Goal: Task Accomplishment & Management: Complete application form

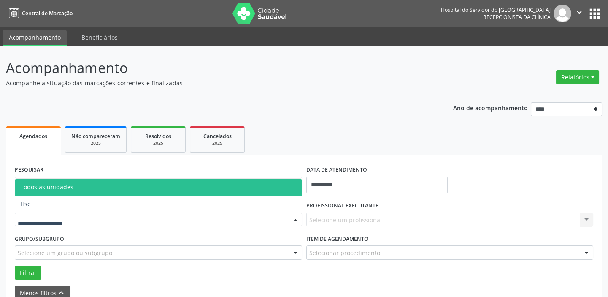
click at [97, 215] on div at bounding box center [159, 219] width 288 height 14
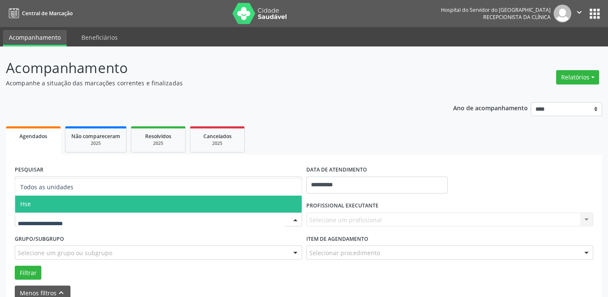
click at [60, 203] on span "Hse" at bounding box center [158, 204] width 287 height 17
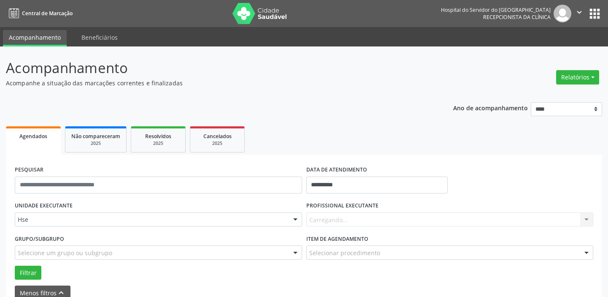
click at [60, 203] on div "UNIDADE EXECUTANTE Hse Todos as unidades Hse Nenhum resultado encontrado para: …" at bounding box center [159, 215] width 292 height 33
click at [360, 181] on input "**********" at bounding box center [377, 185] width 141 height 17
click at [353, 97] on span "9" at bounding box center [353, 99] width 16 height 16
type input "**********"
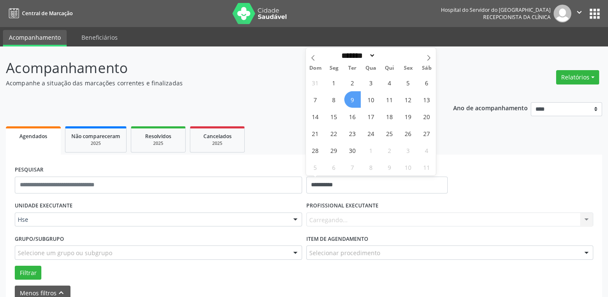
click at [353, 97] on span "9" at bounding box center [353, 99] width 16 height 16
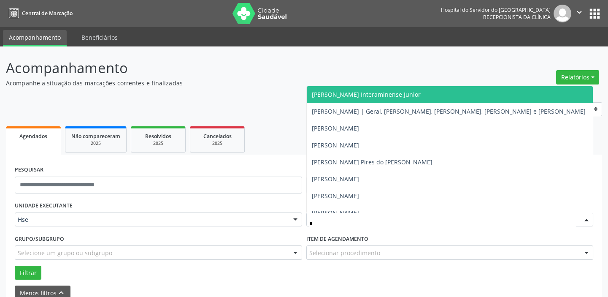
type input "**"
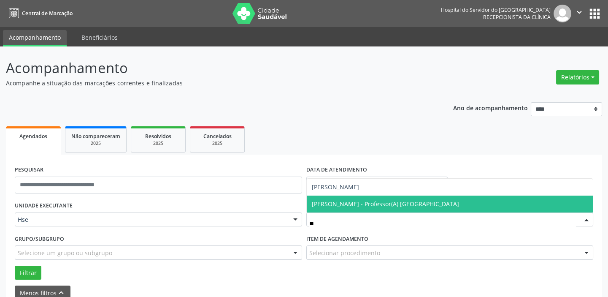
click at [359, 206] on span "[PERSON_NAME] - Professor(A) [GEOGRAPHIC_DATA]" at bounding box center [385, 204] width 147 height 8
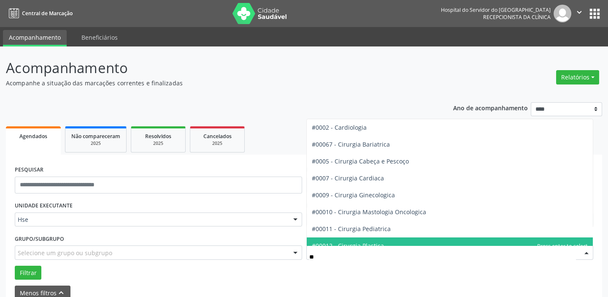
type input "***"
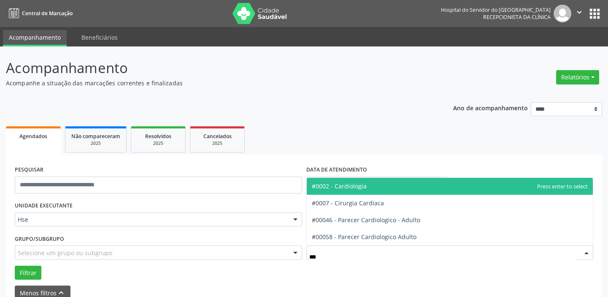
click at [388, 185] on span "#0002 - Cardiologia" at bounding box center [450, 186] width 287 height 17
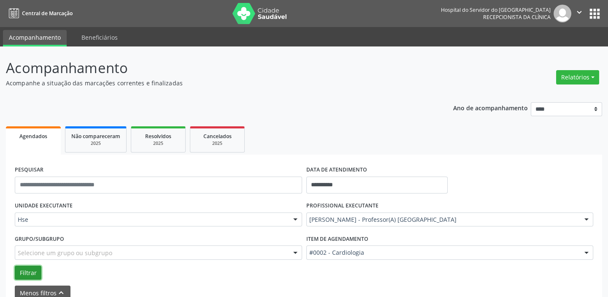
click at [21, 269] on button "Filtrar" at bounding box center [28, 273] width 27 height 14
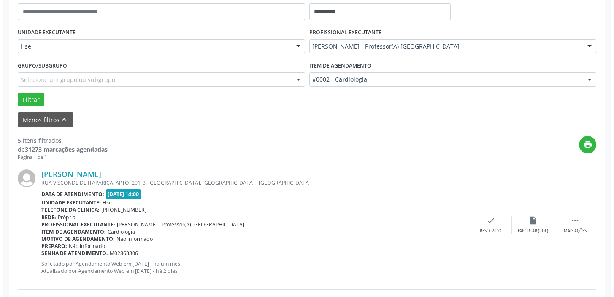
scroll to position [186, 0]
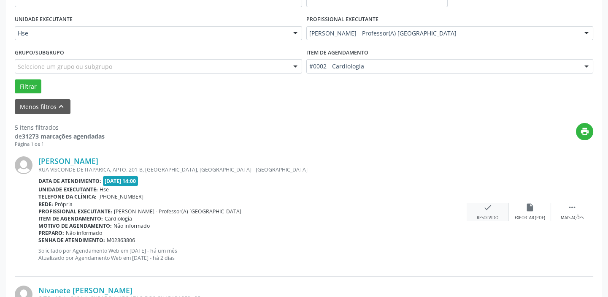
click at [490, 210] on icon "check" at bounding box center [487, 207] width 9 height 9
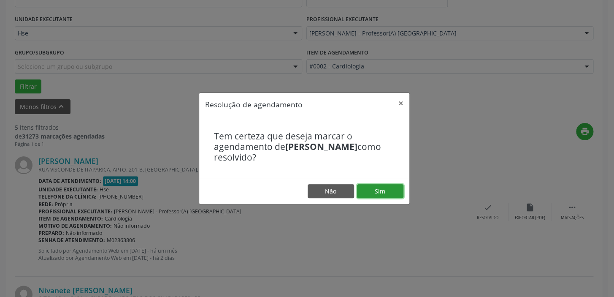
click at [379, 195] on button "Sim" at bounding box center [380, 191] width 46 height 14
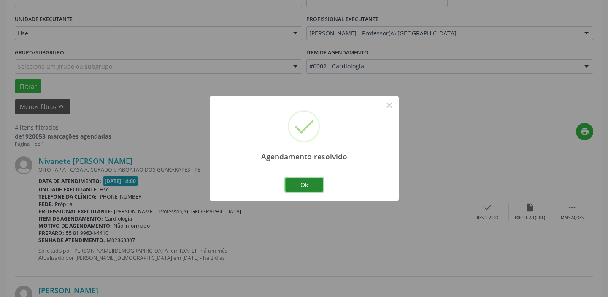
click at [309, 185] on button "Ok" at bounding box center [304, 185] width 38 height 14
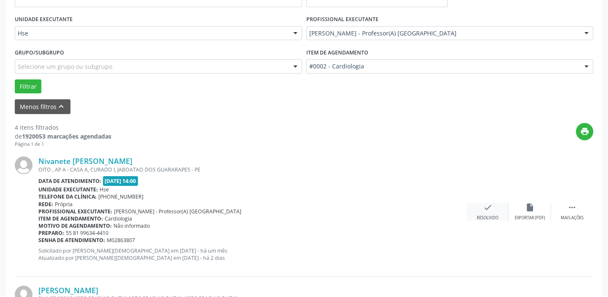
click at [489, 215] on div "Resolvido" at bounding box center [488, 218] width 22 height 6
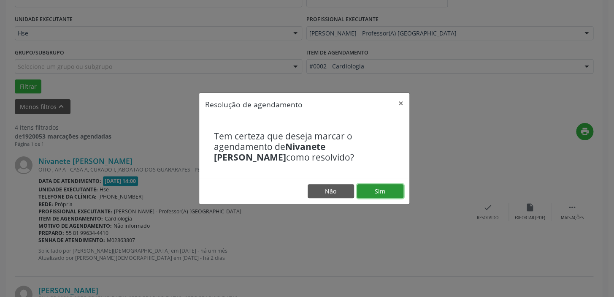
click at [390, 193] on button "Sim" at bounding box center [380, 191] width 46 height 14
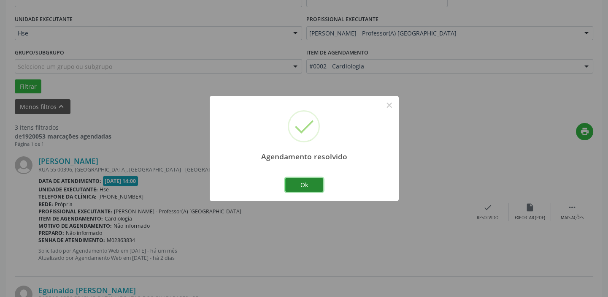
click at [312, 182] on button "Ok" at bounding box center [304, 185] width 38 height 14
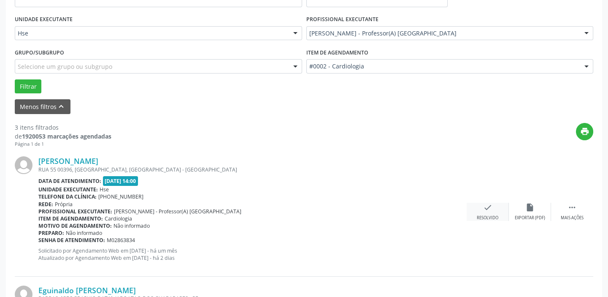
click at [492, 213] on div "check Resolvido" at bounding box center [488, 212] width 42 height 18
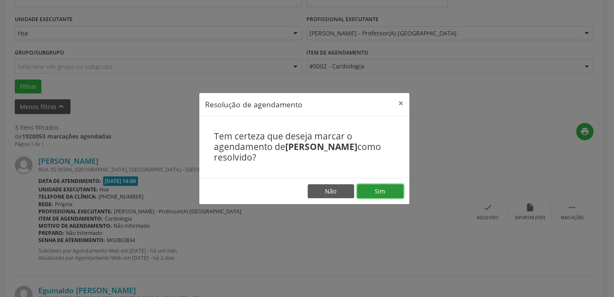
click at [385, 192] on button "Sim" at bounding box center [380, 191] width 46 height 14
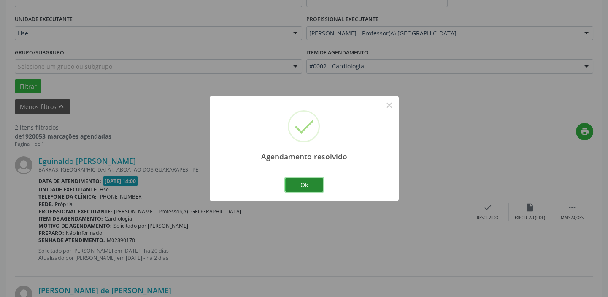
click at [301, 185] on button "Ok" at bounding box center [304, 185] width 38 height 14
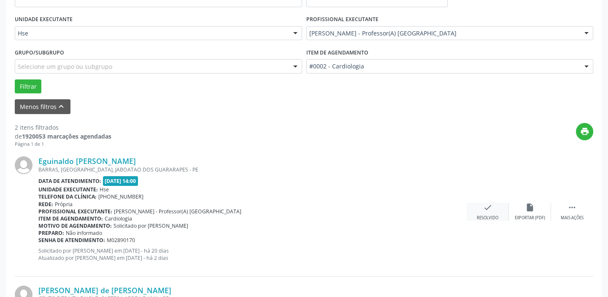
click at [482, 212] on div "check Resolvido" at bounding box center [488, 212] width 42 height 18
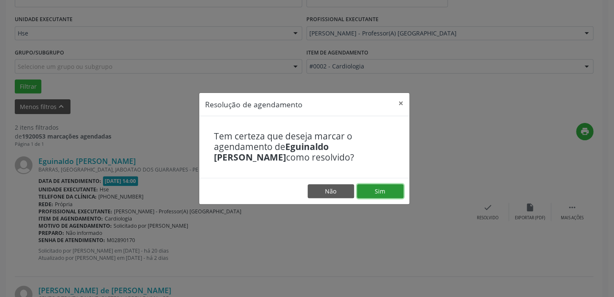
click at [370, 190] on button "Sim" at bounding box center [380, 191] width 46 height 14
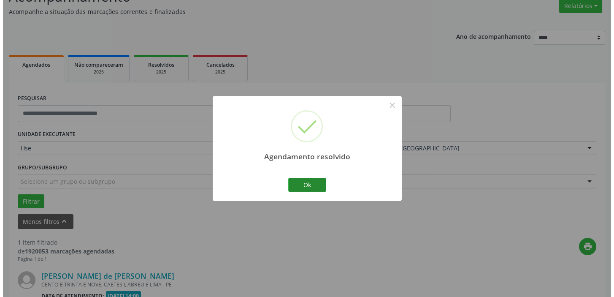
scroll to position [180, 0]
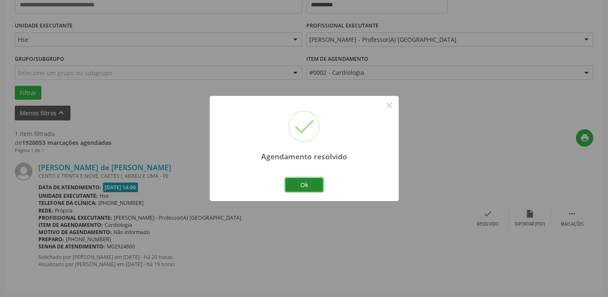
click at [310, 185] on button "Ok" at bounding box center [304, 185] width 38 height 14
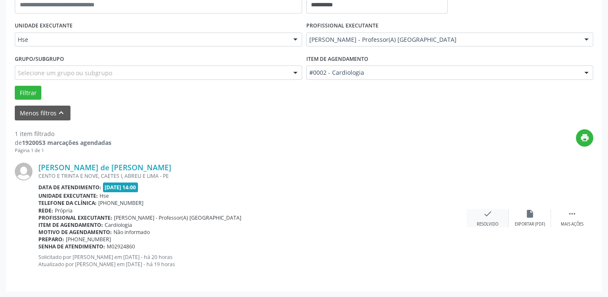
click at [494, 219] on div "check Resolvido" at bounding box center [488, 218] width 42 height 18
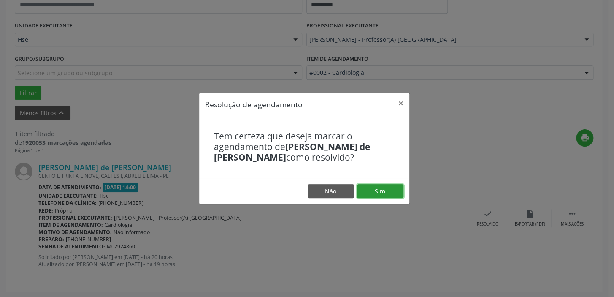
click at [386, 188] on button "Sim" at bounding box center [380, 191] width 46 height 14
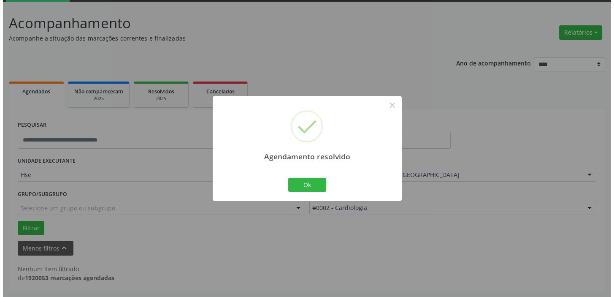
scroll to position [44, 0]
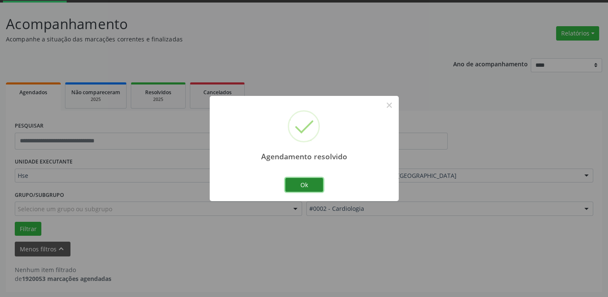
click at [307, 186] on button "Ok" at bounding box center [304, 185] width 38 height 14
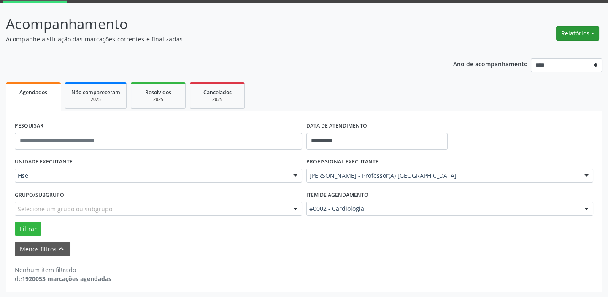
click at [584, 37] on button "Relatórios" at bounding box center [578, 33] width 43 height 14
click at [561, 50] on link "Agendamentos" at bounding box center [554, 51] width 91 height 12
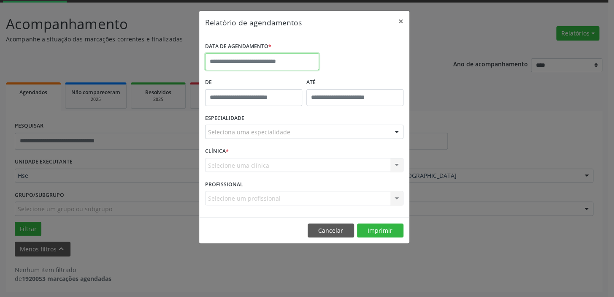
click at [250, 60] on input "text" at bounding box center [262, 61] width 114 height 17
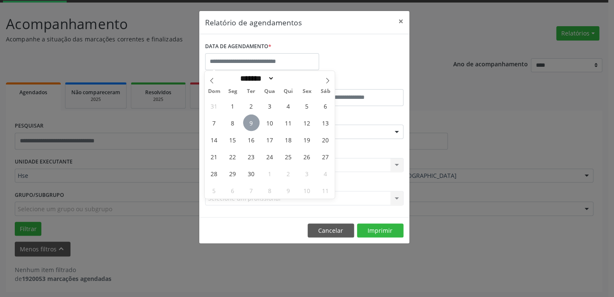
click at [251, 122] on span "9" at bounding box center [251, 122] width 16 height 16
type input "**********"
click at [249, 120] on span "9" at bounding box center [251, 122] width 16 height 16
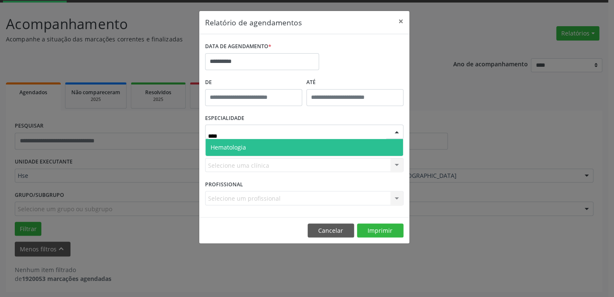
type input "*****"
click at [223, 144] on span "Hematologia" at bounding box center [228, 147] width 35 height 8
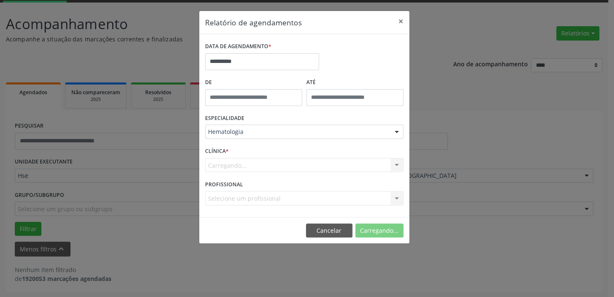
click at [240, 163] on div "Carregando... Nenhum resultado encontrado para: " " Não há nenhuma opção para s…" at bounding box center [304, 165] width 198 height 14
drag, startPoint x: 227, startPoint y: 169, endPoint x: 232, endPoint y: 166, distance: 5.9
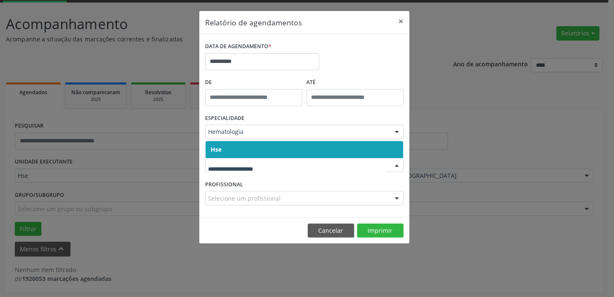
click at [239, 152] on span "Hse" at bounding box center [305, 149] width 198 height 17
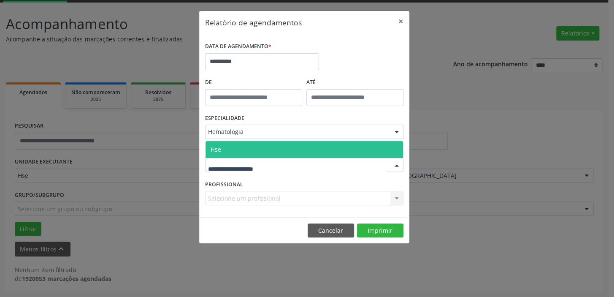
click at [239, 147] on span "Hse" at bounding box center [305, 149] width 198 height 17
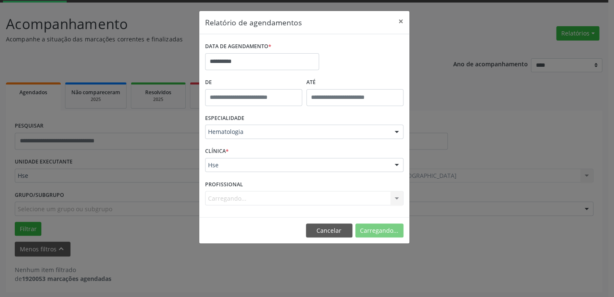
click at [236, 200] on div "Carregando... Nenhum resultado encontrado para: " " Não há nenhuma opção para s…" at bounding box center [304, 198] width 198 height 14
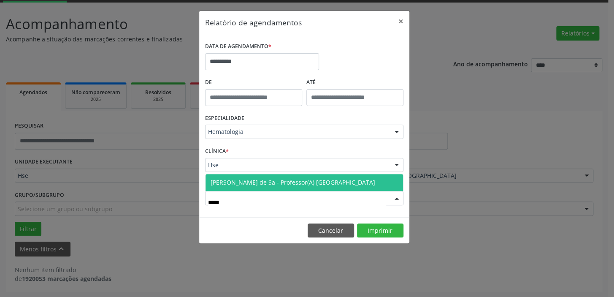
type input "******"
click at [253, 182] on span "[PERSON_NAME] de Sa - Professor(A) [GEOGRAPHIC_DATA]" at bounding box center [293, 182] width 165 height 8
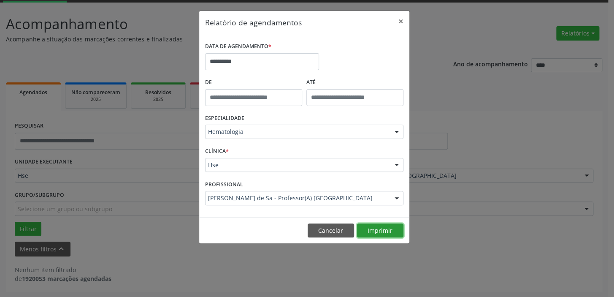
click at [371, 232] on button "Imprimir" at bounding box center [380, 230] width 46 height 14
drag, startPoint x: 399, startPoint y: 21, endPoint x: 392, endPoint y: 26, distance: 8.4
click at [399, 21] on button "×" at bounding box center [401, 21] width 17 height 21
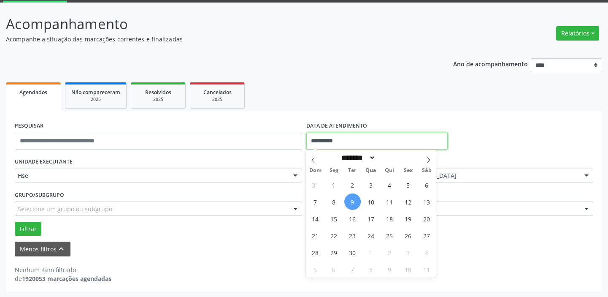
click at [355, 141] on input "**********" at bounding box center [377, 141] width 141 height 17
click at [373, 201] on span "10" at bounding box center [371, 201] width 16 height 16
type input "**********"
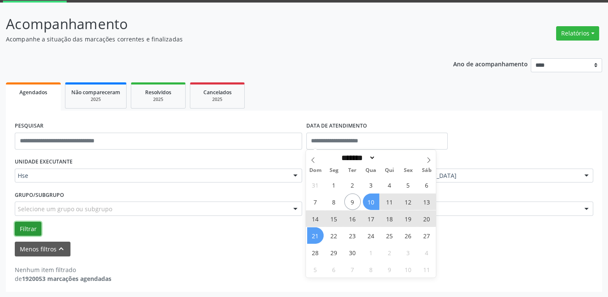
click at [23, 228] on button "Filtrar" at bounding box center [28, 229] width 27 height 14
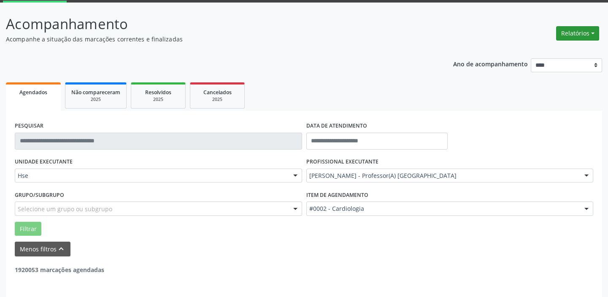
click at [585, 36] on button "Relatórios" at bounding box center [578, 33] width 43 height 14
click at [549, 46] on link "Agendamentos" at bounding box center [554, 51] width 91 height 12
select select "*"
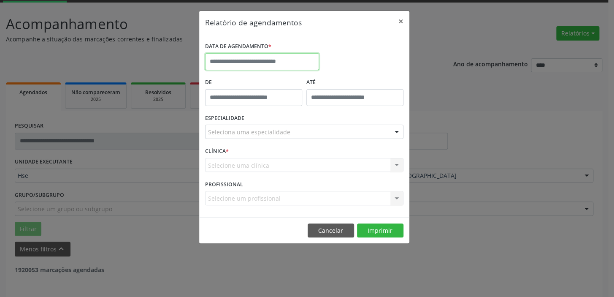
click at [247, 64] on input "text" at bounding box center [262, 61] width 114 height 17
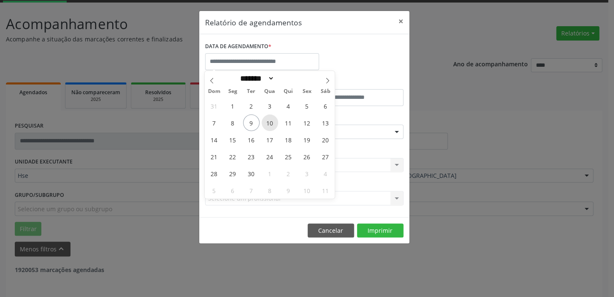
click at [270, 124] on span "10" at bounding box center [270, 122] width 16 height 16
type input "**********"
click at [274, 122] on span "10" at bounding box center [270, 122] width 16 height 16
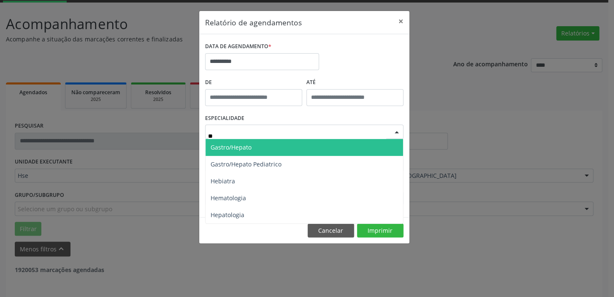
type input "***"
click at [233, 149] on span "Hematologia" at bounding box center [228, 147] width 35 height 8
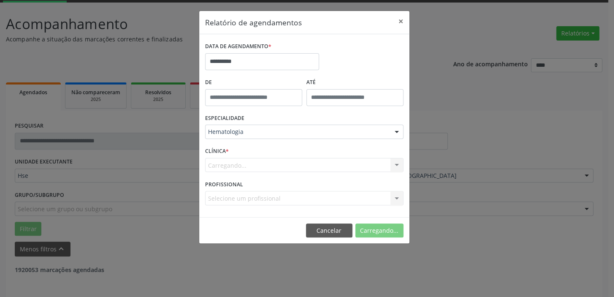
click at [225, 169] on div "Carregando... Hse Nenhum resultado encontrado para: " " Não há nenhuma opção pa…" at bounding box center [304, 165] width 198 height 14
click at [226, 167] on div "Carregando... Hse Nenhum resultado encontrado para: " " Não há nenhuma opção pa…" at bounding box center [304, 165] width 198 height 14
click at [227, 166] on div "Carregando... Hse Nenhum resultado encontrado para: " " Não há nenhuma opção pa…" at bounding box center [304, 165] width 198 height 14
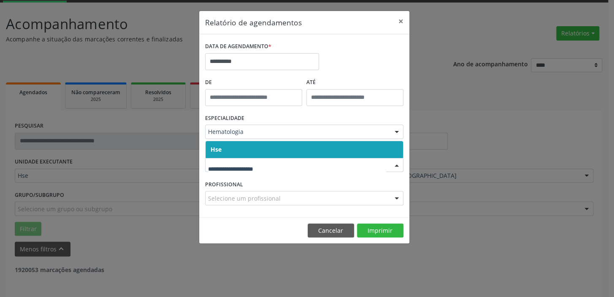
click at [218, 141] on span "Hse" at bounding box center [305, 149] width 198 height 17
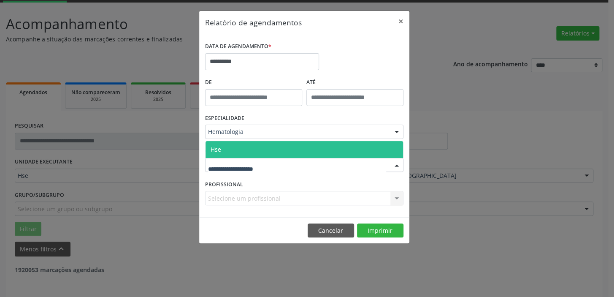
click at [223, 146] on span "Hse" at bounding box center [305, 149] width 198 height 17
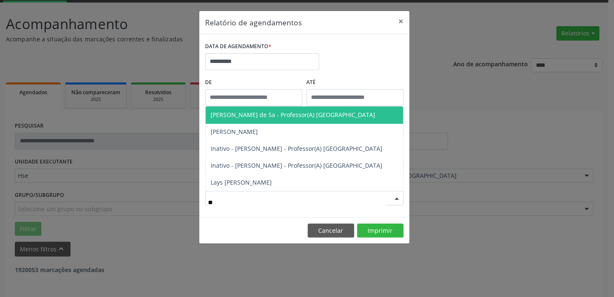
type input "***"
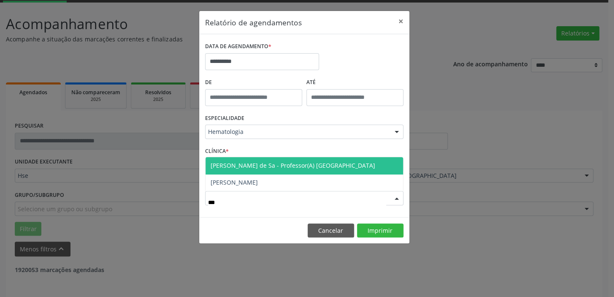
click at [295, 163] on span "[PERSON_NAME] de Sa - Professor(A) [GEOGRAPHIC_DATA]" at bounding box center [293, 165] width 165 height 8
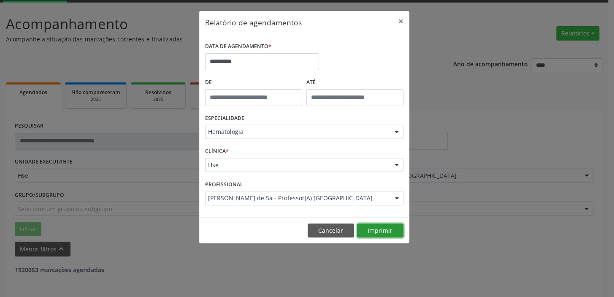
click at [375, 228] on button "Imprimir" at bounding box center [380, 230] width 46 height 14
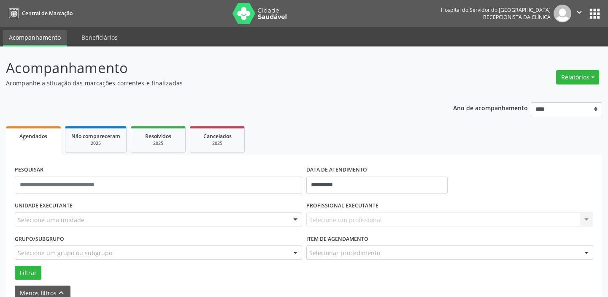
click at [94, 216] on div "Selecione uma unidade" at bounding box center [159, 219] width 288 height 14
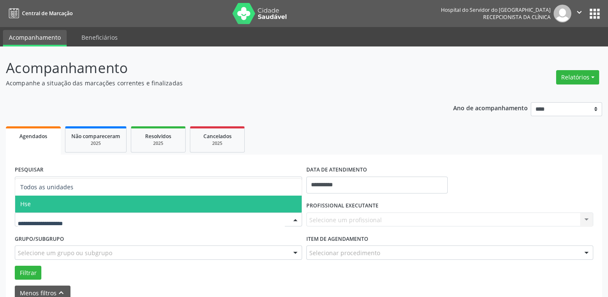
click at [37, 201] on span "Hse" at bounding box center [158, 204] width 287 height 17
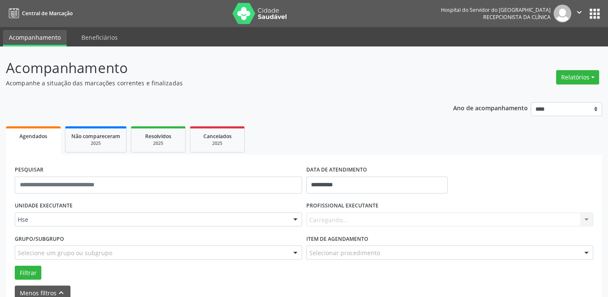
click at [37, 201] on div "UNIDADE EXECUTANTE Hse Todos as unidades Hse Nenhum resultado encontrado para: …" at bounding box center [159, 215] width 292 height 33
click at [336, 182] on input "**********" at bounding box center [377, 185] width 141 height 17
click at [349, 96] on span "9" at bounding box center [353, 99] width 16 height 16
type input "**********"
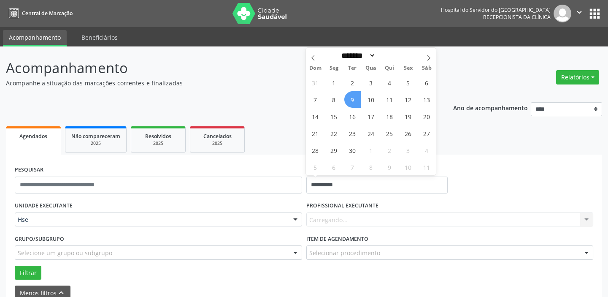
click at [349, 96] on span "9" at bounding box center [353, 99] width 16 height 16
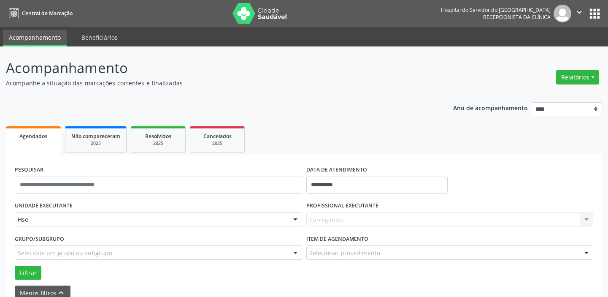
click at [344, 220] on div "Carregando... Nenhum resultado encontrado para: " " Não há nenhuma opção para s…" at bounding box center [451, 219] width 288 height 14
click at [500, 215] on div "Todos os profissionais" at bounding box center [451, 219] width 288 height 14
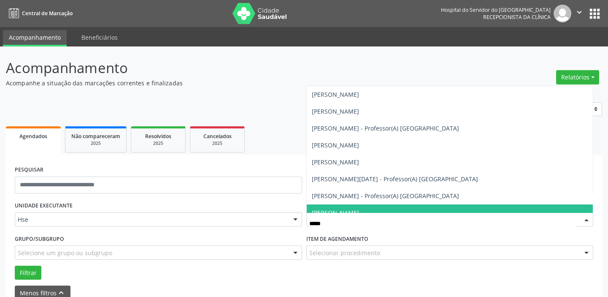
type input "******"
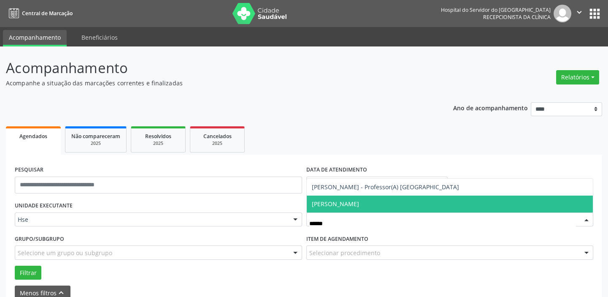
click at [462, 206] on span "[PERSON_NAME]" at bounding box center [450, 204] width 287 height 17
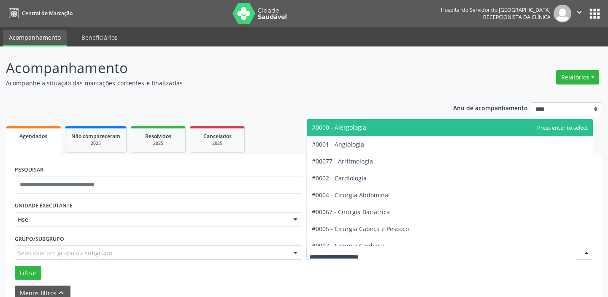
click at [412, 253] on div at bounding box center [451, 252] width 288 height 14
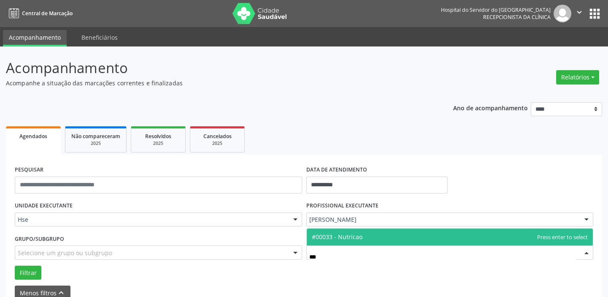
type input "****"
click at [358, 234] on span "#00033 - Nutricao" at bounding box center [337, 237] width 51 height 8
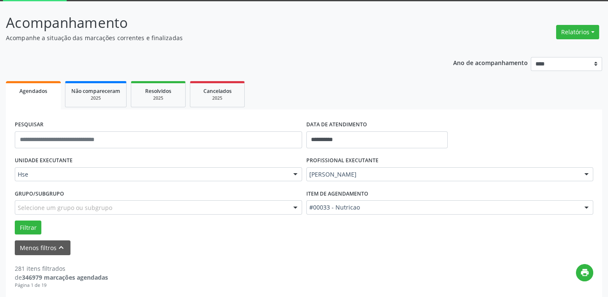
scroll to position [115, 0]
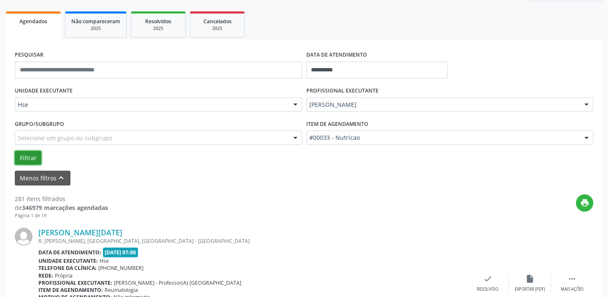
click at [27, 157] on button "Filtrar" at bounding box center [28, 158] width 27 height 14
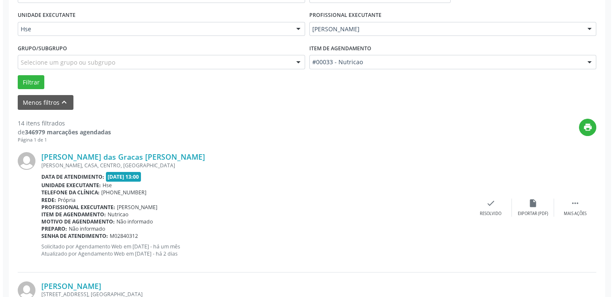
scroll to position [192, 0]
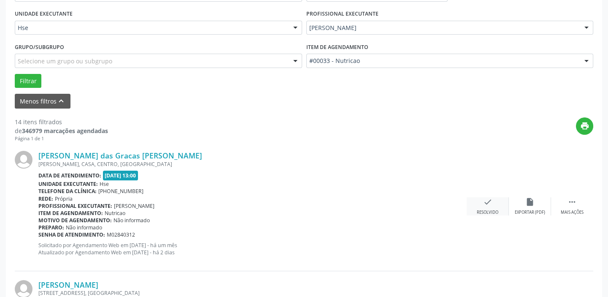
click at [489, 206] on div "check Resolvido" at bounding box center [488, 206] width 42 height 18
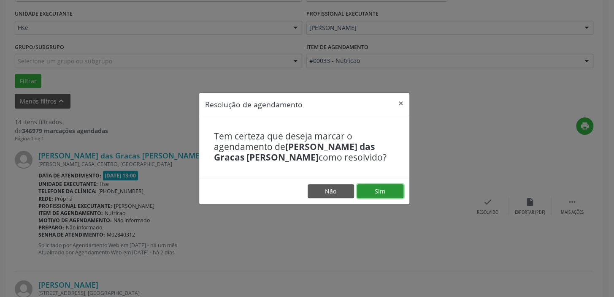
click at [386, 190] on button "Sim" at bounding box center [380, 191] width 46 height 14
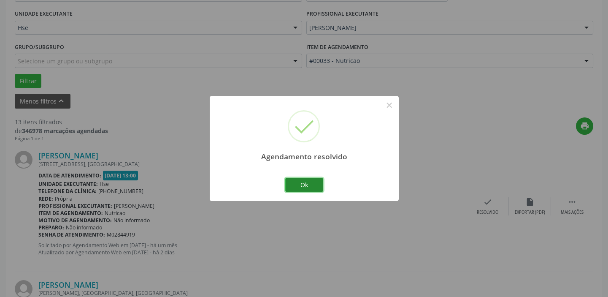
click at [312, 185] on button "Ok" at bounding box center [304, 185] width 38 height 14
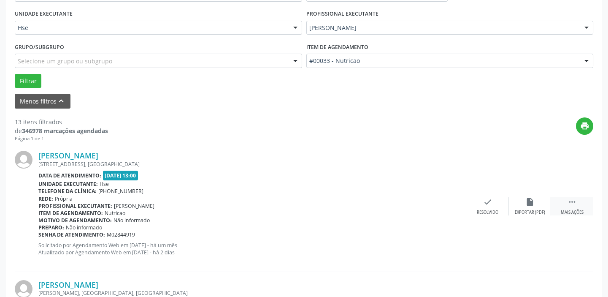
click at [571, 201] on icon "" at bounding box center [572, 201] width 9 height 9
click at [530, 205] on icon "alarm_off" at bounding box center [530, 201] width 9 height 9
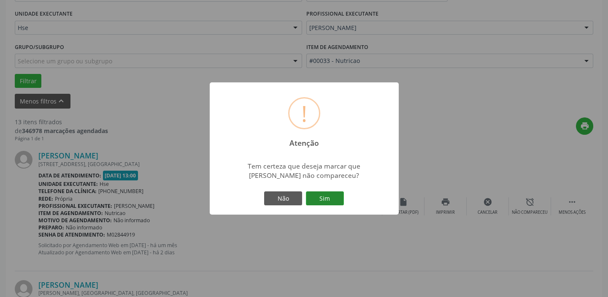
click at [328, 200] on button "Sim" at bounding box center [325, 198] width 38 height 14
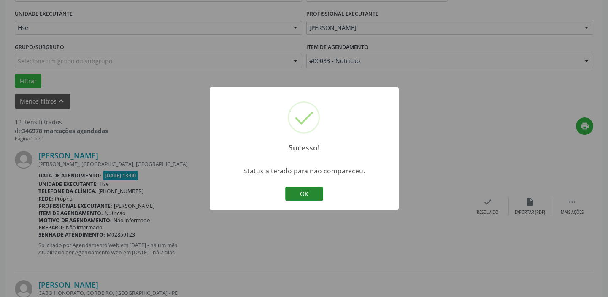
click at [304, 194] on button "OK" at bounding box center [304, 194] width 38 height 14
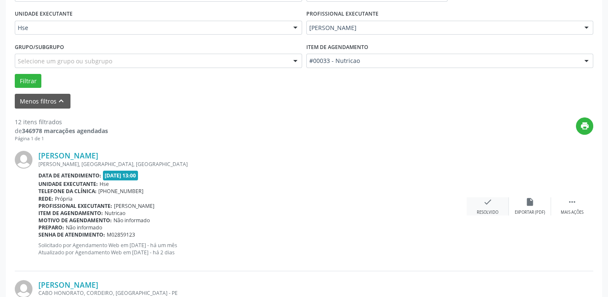
click at [479, 209] on div "Resolvido" at bounding box center [488, 212] width 22 height 6
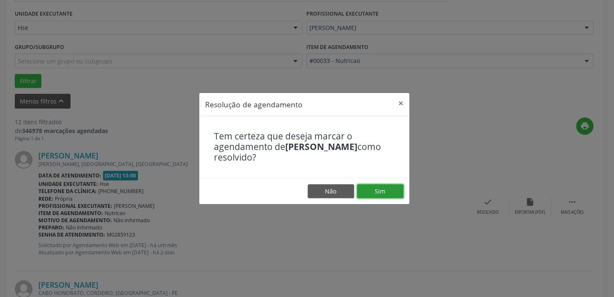
click at [373, 197] on button "Sim" at bounding box center [380, 191] width 46 height 14
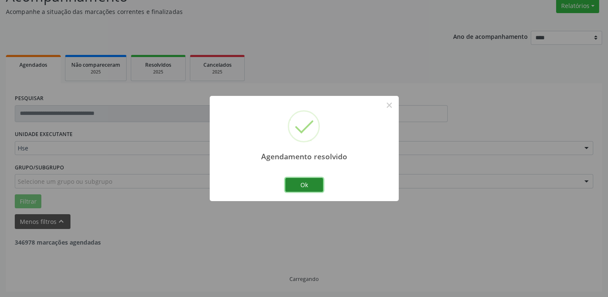
click at [313, 187] on button "Ok" at bounding box center [304, 185] width 38 height 14
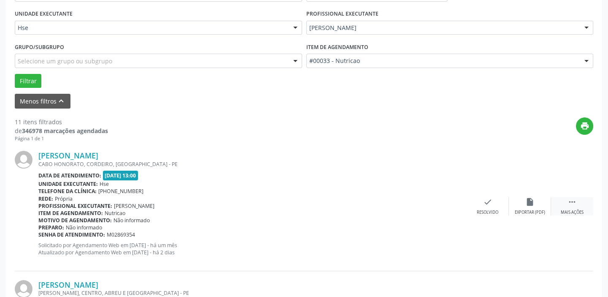
click at [574, 206] on div " Mais ações" at bounding box center [572, 206] width 42 height 18
click at [530, 206] on div "alarm_off Não compareceu" at bounding box center [530, 206] width 42 height 18
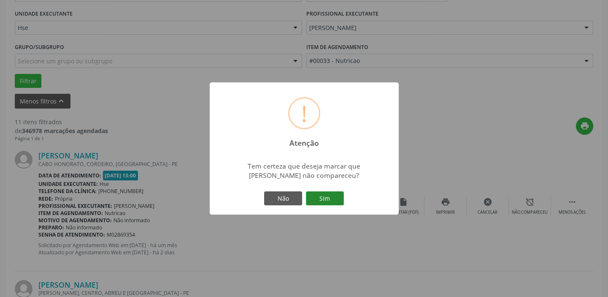
click at [332, 201] on button "Sim" at bounding box center [325, 198] width 38 height 14
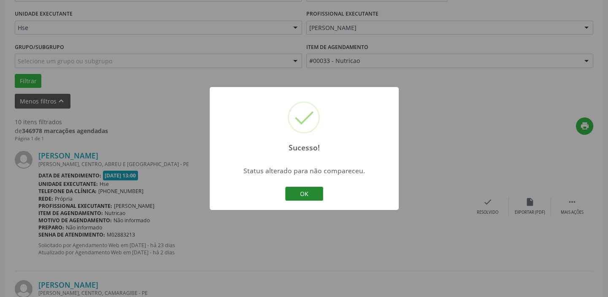
click at [304, 194] on button "OK" at bounding box center [304, 194] width 38 height 14
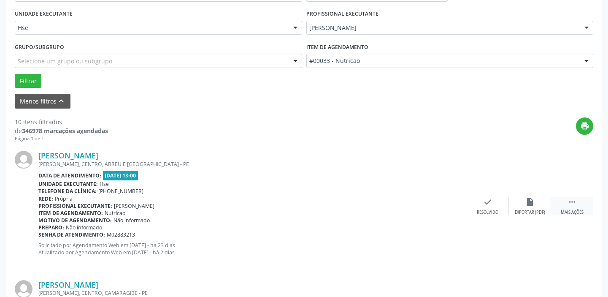
click at [576, 205] on icon "" at bounding box center [572, 201] width 9 height 9
click at [527, 203] on icon "alarm_off" at bounding box center [530, 201] width 9 height 9
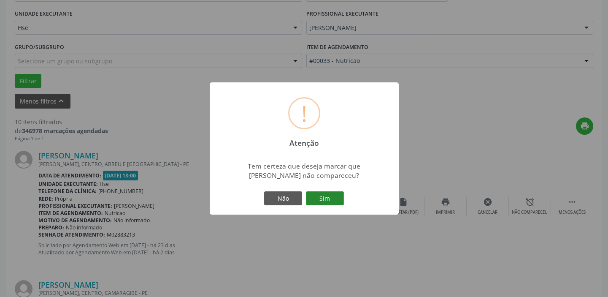
click at [318, 194] on button "Sim" at bounding box center [325, 198] width 38 height 14
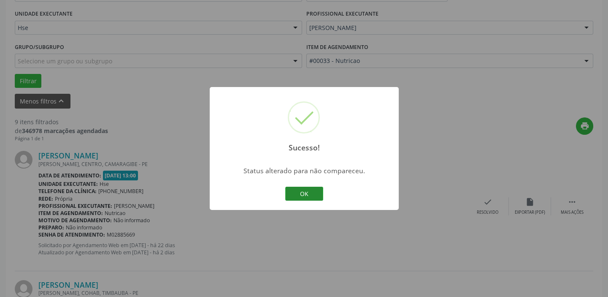
click at [310, 194] on button "OK" at bounding box center [304, 194] width 38 height 14
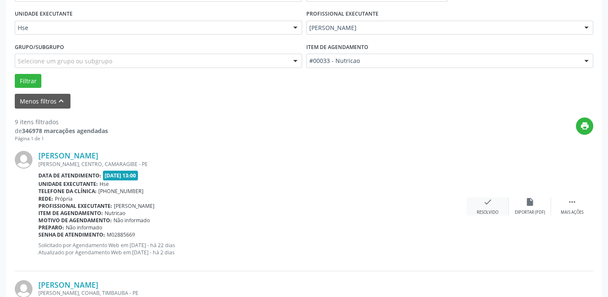
click at [492, 206] on icon "check" at bounding box center [487, 201] width 9 height 9
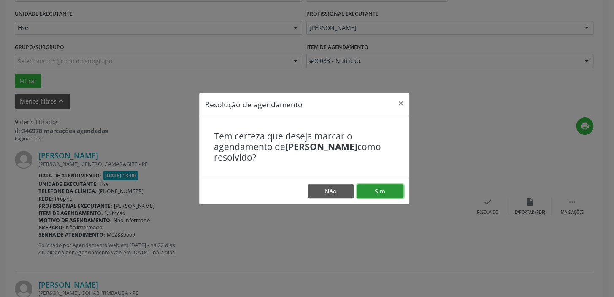
click at [386, 190] on button "Sim" at bounding box center [380, 191] width 46 height 14
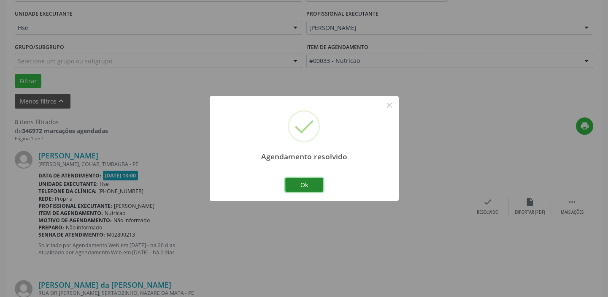
click at [309, 184] on button "Ok" at bounding box center [304, 185] width 38 height 14
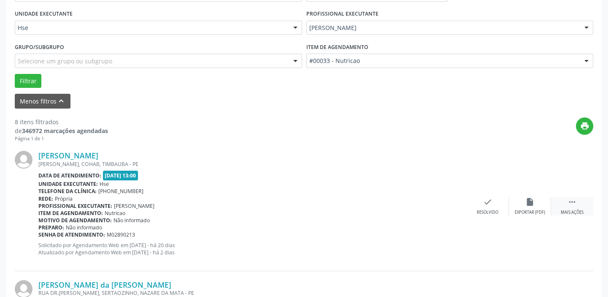
click at [587, 206] on div " Mais ações" at bounding box center [572, 206] width 42 height 18
click at [530, 199] on icon "alarm_off" at bounding box center [530, 201] width 9 height 9
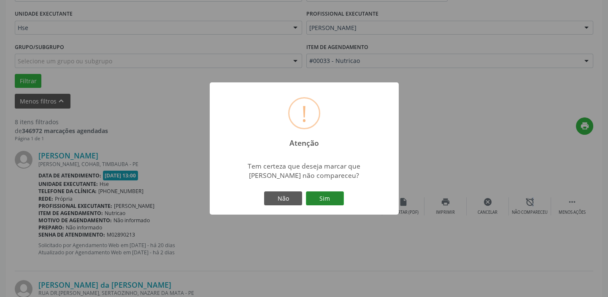
click at [335, 197] on button "Sim" at bounding box center [325, 198] width 38 height 14
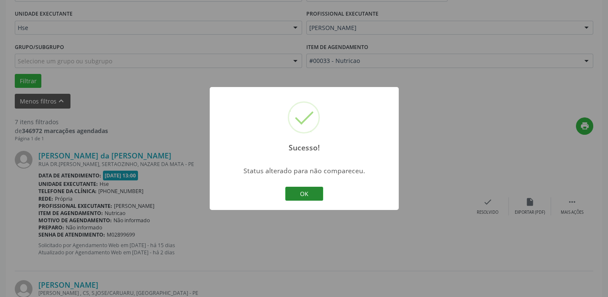
click at [300, 192] on button "OK" at bounding box center [304, 194] width 38 height 14
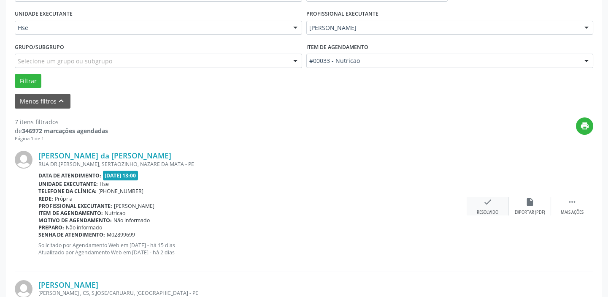
click at [486, 207] on div "check Resolvido" at bounding box center [488, 206] width 42 height 18
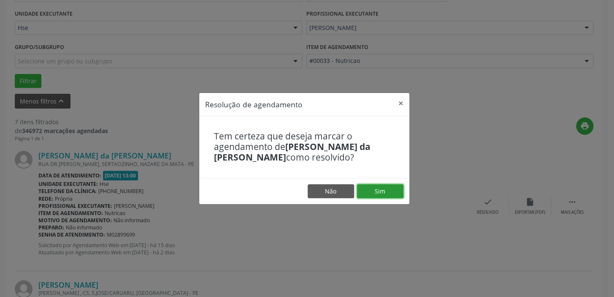
click at [369, 189] on button "Sim" at bounding box center [380, 191] width 46 height 14
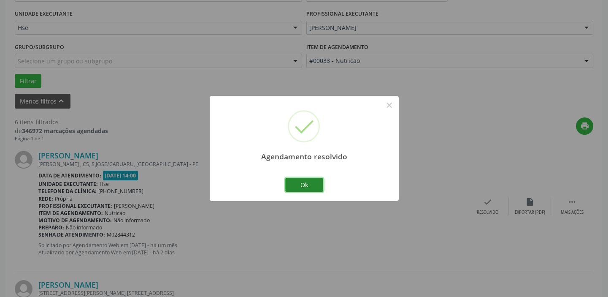
click at [307, 179] on button "Ok" at bounding box center [304, 185] width 38 height 14
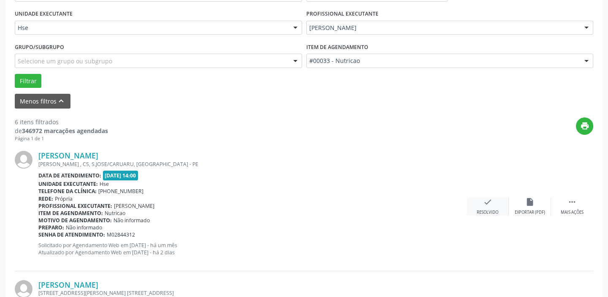
click at [486, 209] on div "Resolvido" at bounding box center [488, 212] width 22 height 6
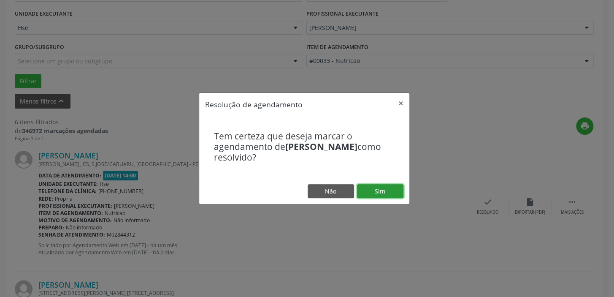
click at [387, 186] on button "Sim" at bounding box center [380, 191] width 46 height 14
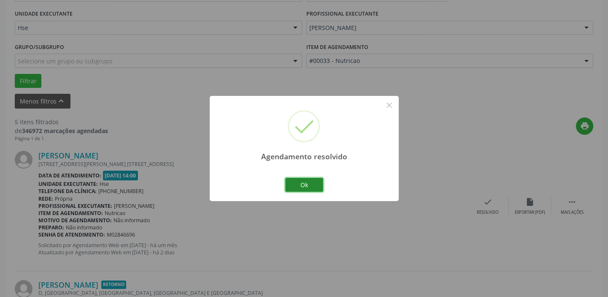
click at [310, 186] on button "Ok" at bounding box center [304, 185] width 38 height 14
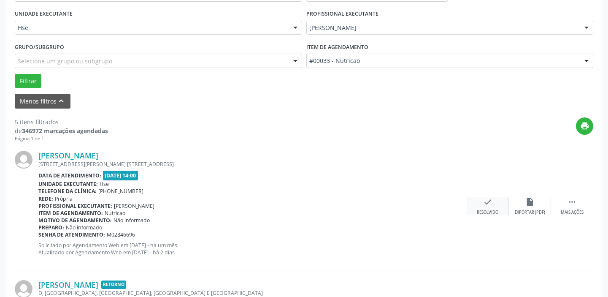
click at [493, 206] on div "check Resolvido" at bounding box center [488, 206] width 42 height 18
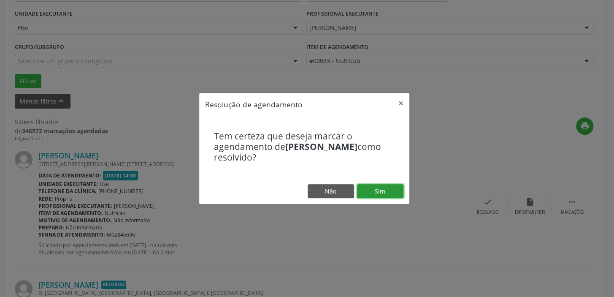
click at [391, 192] on button "Sim" at bounding box center [380, 191] width 46 height 14
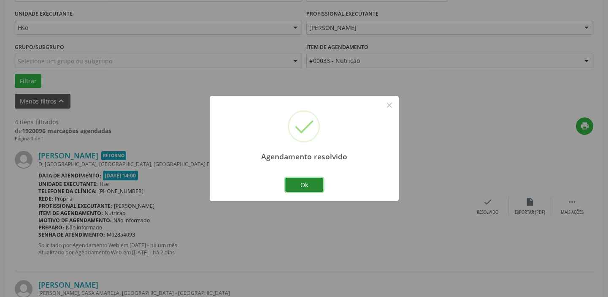
click at [313, 189] on button "Ok" at bounding box center [304, 185] width 38 height 14
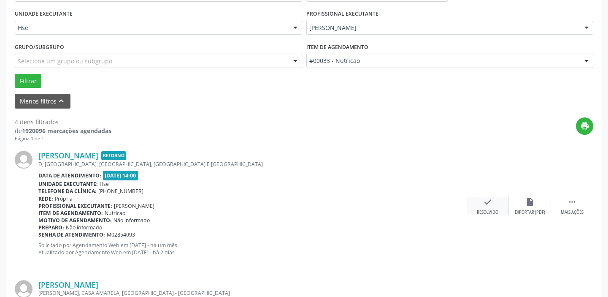
click at [497, 206] on div "check Resolvido" at bounding box center [488, 206] width 42 height 18
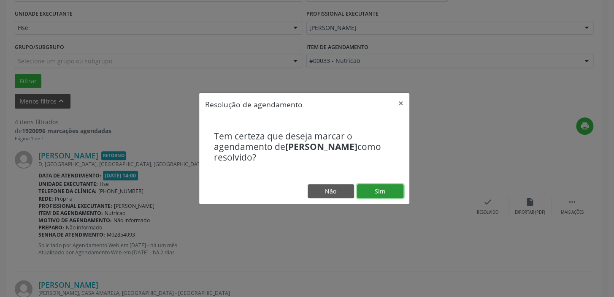
click at [384, 187] on button "Sim" at bounding box center [380, 191] width 46 height 14
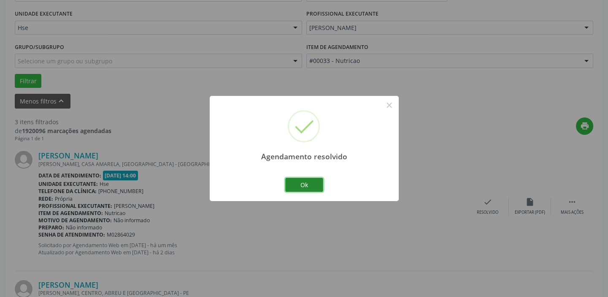
click at [300, 184] on button "Ok" at bounding box center [304, 185] width 38 height 14
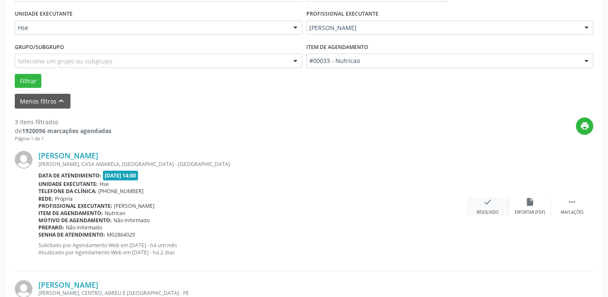
click at [491, 206] on div "check Resolvido" at bounding box center [488, 206] width 42 height 18
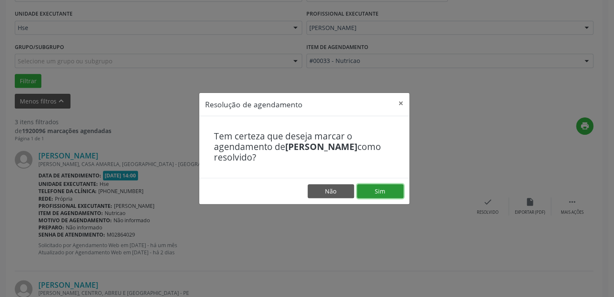
click at [393, 192] on button "Sim" at bounding box center [380, 191] width 46 height 14
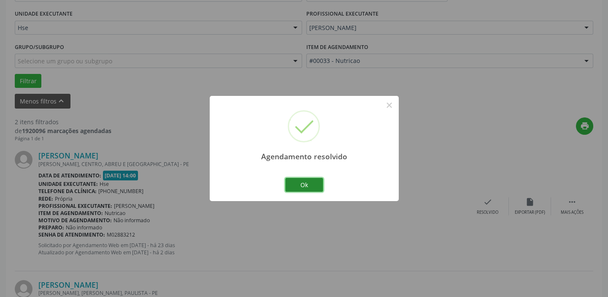
click at [310, 189] on button "Ok" at bounding box center [304, 185] width 38 height 14
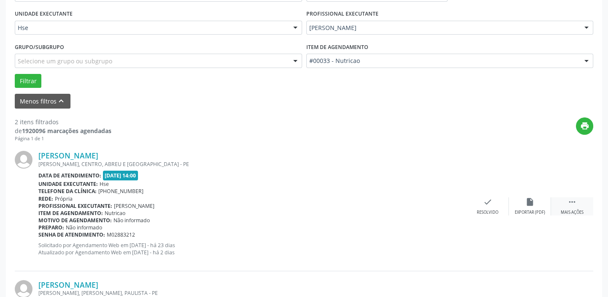
click at [576, 207] on div " Mais ações" at bounding box center [572, 206] width 42 height 18
click at [531, 204] on icon "alarm_off" at bounding box center [530, 201] width 9 height 9
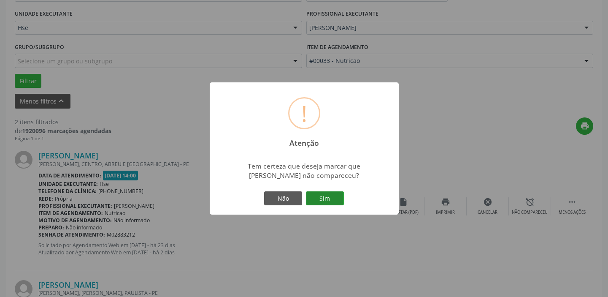
click at [325, 200] on button "Sim" at bounding box center [325, 198] width 38 height 14
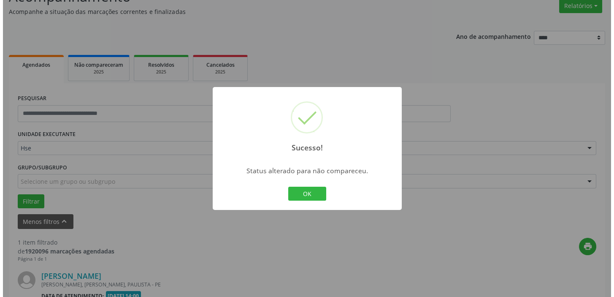
scroll to position [180, 0]
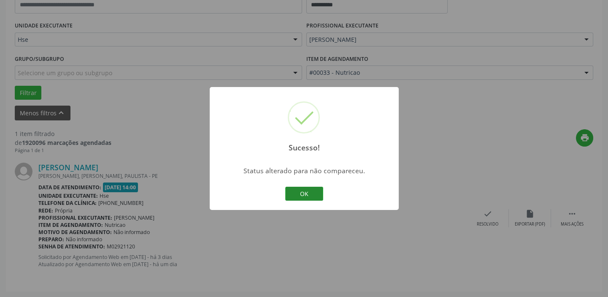
click at [310, 193] on button "OK" at bounding box center [304, 194] width 38 height 14
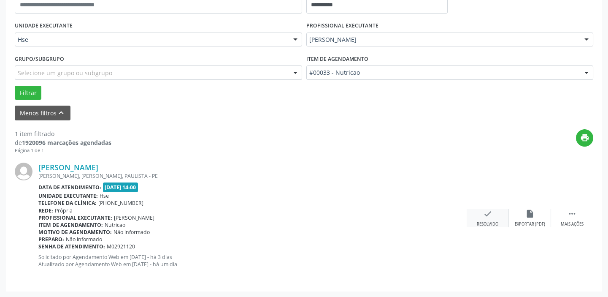
click at [486, 220] on div "check Resolvido" at bounding box center [488, 218] width 42 height 18
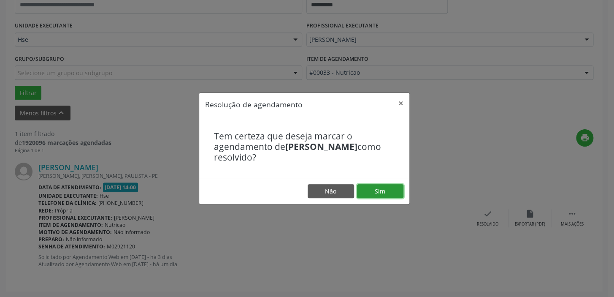
click at [381, 191] on button "Sim" at bounding box center [380, 191] width 46 height 14
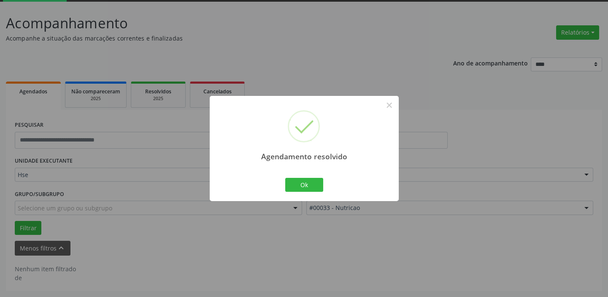
scroll to position [44, 0]
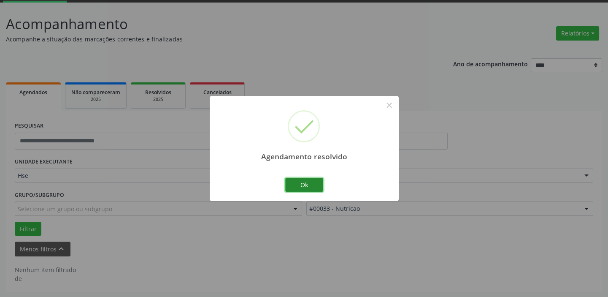
click at [312, 187] on button "Ok" at bounding box center [304, 185] width 38 height 14
